Goal: Navigation & Orientation: Understand site structure

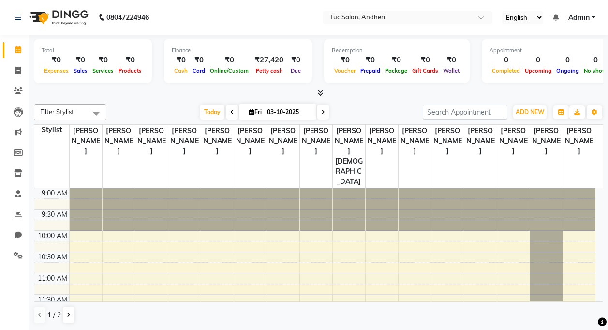
click at [44, 52] on div "Total" at bounding box center [93, 50] width 103 height 8
click at [18, 74] on icon at bounding box center [17, 70] width 5 height 7
select select "service"
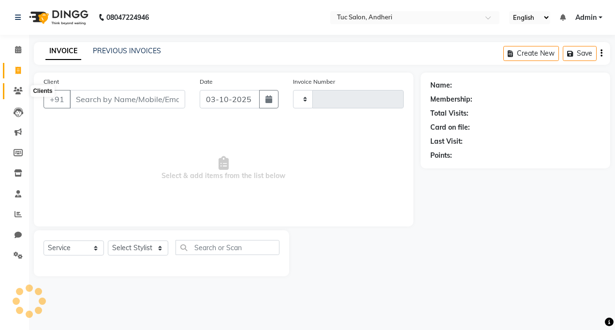
click at [19, 90] on icon at bounding box center [18, 90] width 9 height 7
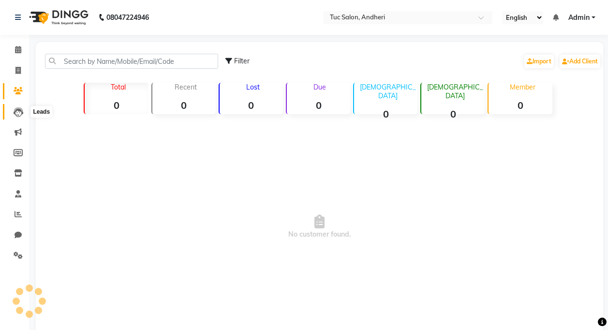
click at [16, 113] on icon at bounding box center [19, 112] width 10 height 10
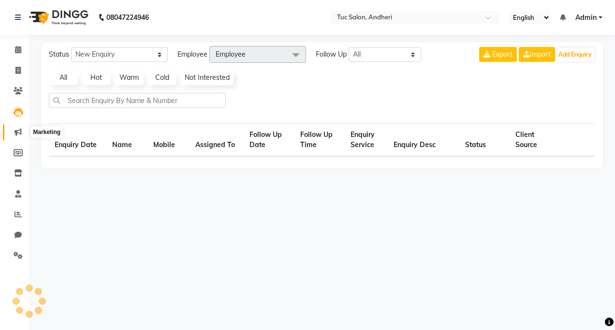
click at [21, 135] on icon at bounding box center [18, 131] width 7 height 7
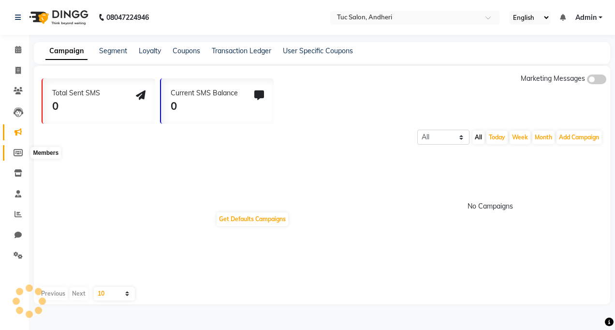
click at [15, 151] on icon at bounding box center [18, 152] width 9 height 7
select select
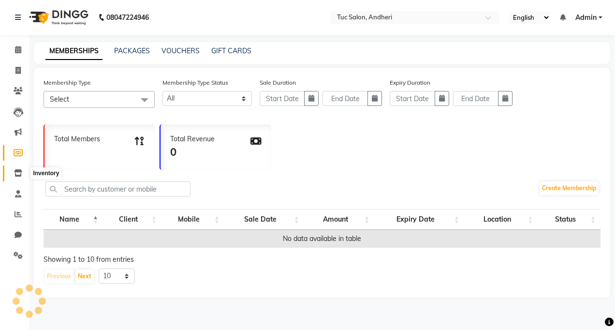
click at [16, 172] on icon at bounding box center [18, 172] width 8 height 7
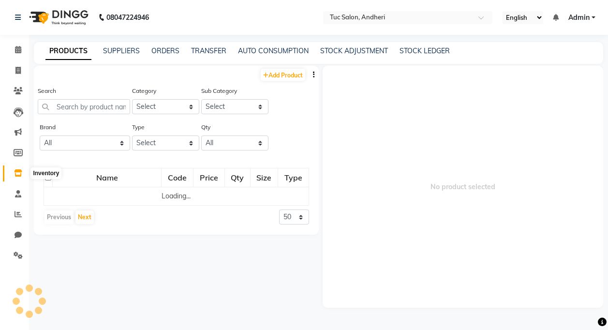
click at [20, 169] on span at bounding box center [18, 173] width 17 height 11
click at [17, 189] on span at bounding box center [18, 194] width 17 height 11
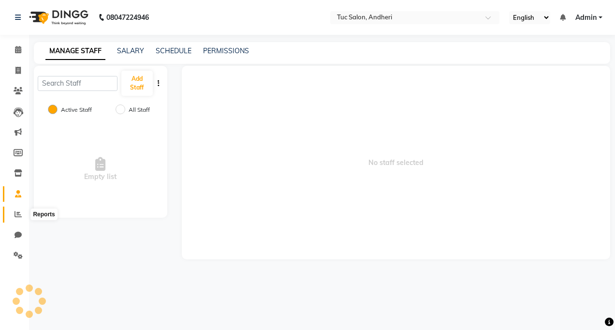
click at [19, 211] on icon at bounding box center [18, 213] width 7 height 7
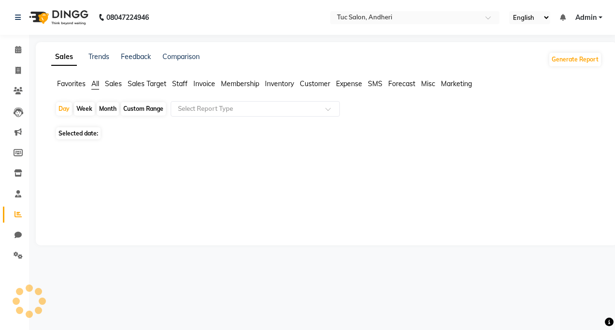
click at [118, 84] on span "Sales" at bounding box center [113, 83] width 17 height 9
click at [60, 81] on span "Favorites" at bounding box center [71, 83] width 29 height 9
click at [17, 48] on icon at bounding box center [18, 49] width 6 height 7
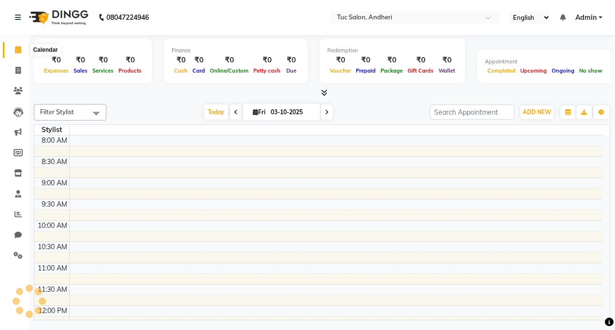
click at [19, 52] on icon at bounding box center [18, 49] width 6 height 7
click at [20, 52] on icon at bounding box center [18, 49] width 6 height 7
click at [321, 93] on icon at bounding box center [324, 92] width 6 height 7
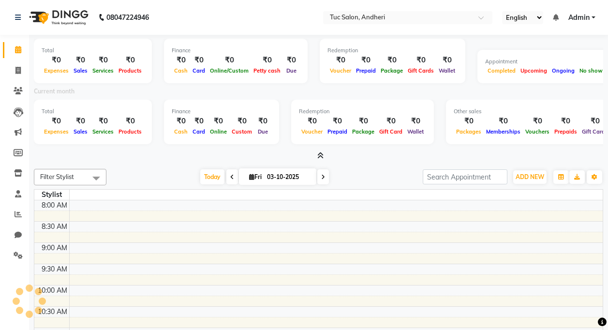
click at [317, 154] on icon at bounding box center [320, 155] width 6 height 7
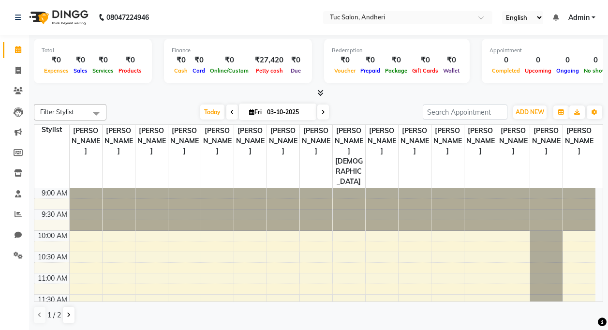
click at [230, 19] on nav "08047224946 Select Location × Tuc Salon, Andheri English ENGLISH Español العربي…" at bounding box center [304, 17] width 608 height 35
click at [267, 73] on span "Petty cash" at bounding box center [270, 70] width 32 height 7
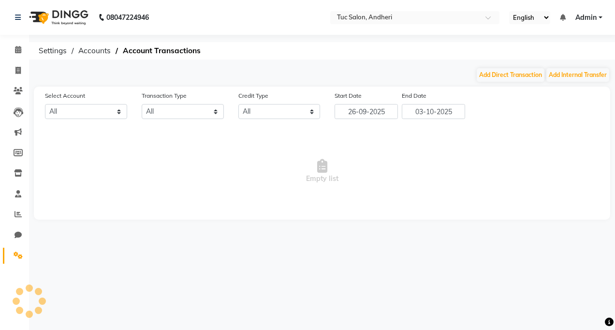
select select "8364"
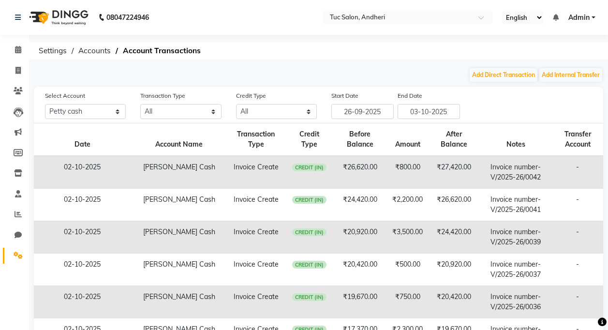
click at [222, 30] on nav "08047224946 Select Location × Tuc Salon, Andheri English ENGLISH Español العربي…" at bounding box center [304, 17] width 608 height 35
click at [17, 49] on icon at bounding box center [18, 49] width 6 height 7
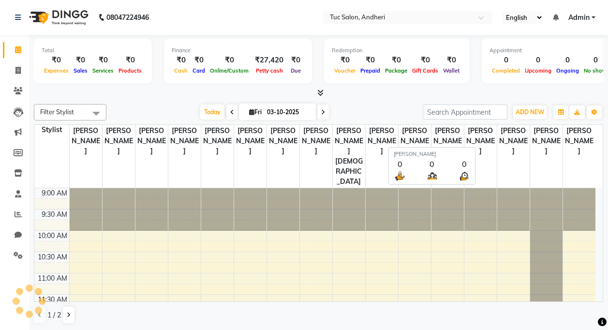
scroll to position [423, 0]
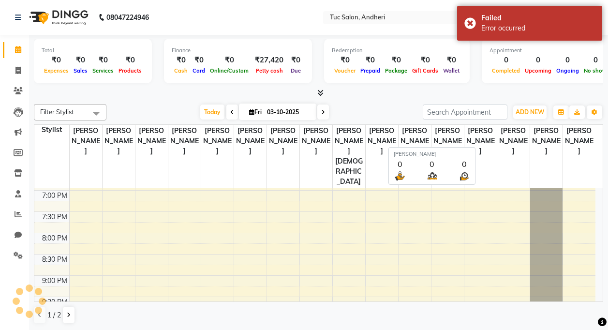
click at [487, 133] on span "[PERSON_NAME]" at bounding box center [480, 141] width 32 height 32
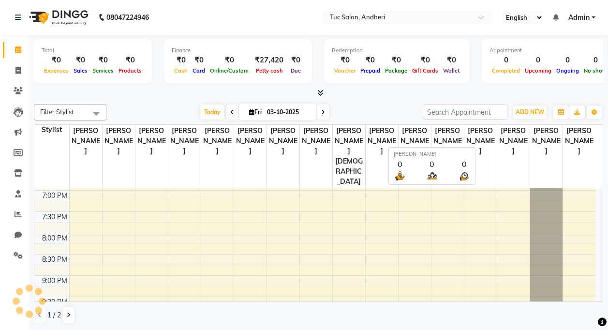
click at [485, 135] on span "[PERSON_NAME]" at bounding box center [480, 141] width 32 height 32
